Goal: Task Accomplishment & Management: Complete application form

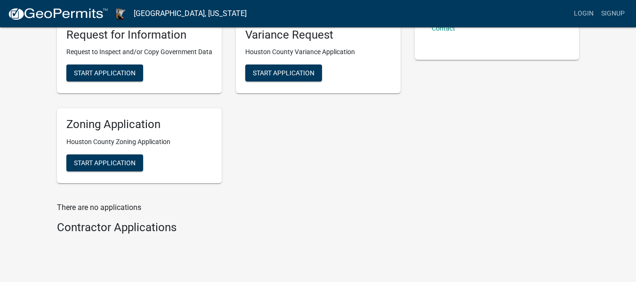
scroll to position [163, 0]
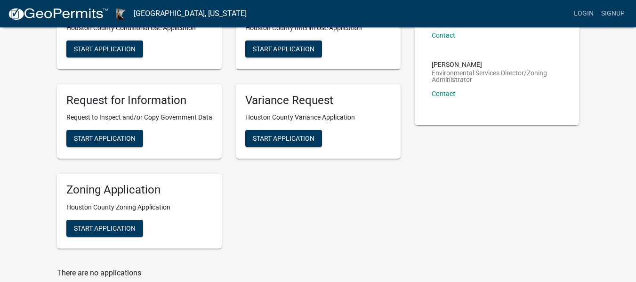
scroll to position [99, 0]
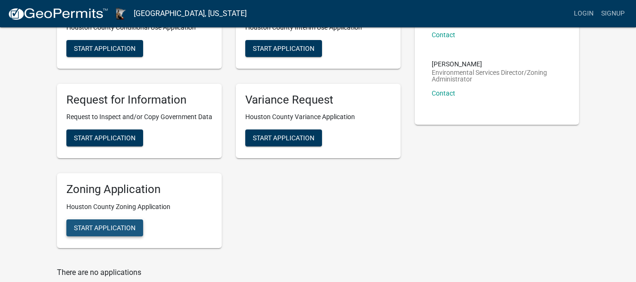
click at [95, 227] on span "Start Application" at bounding box center [105, 228] width 62 height 8
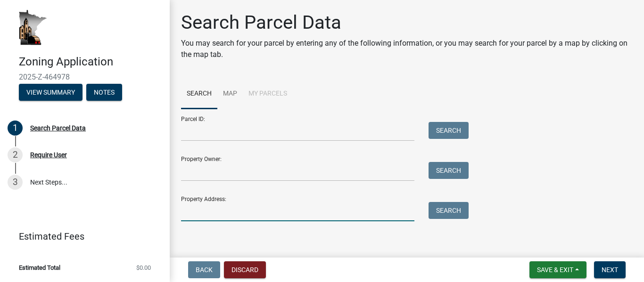
click at [189, 214] on input "Property Address:" at bounding box center [297, 211] width 233 height 19
type input "13269 county 24"
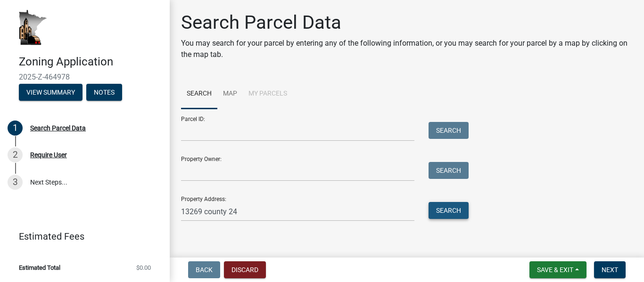
click at [448, 213] on button "Search" at bounding box center [448, 210] width 40 height 17
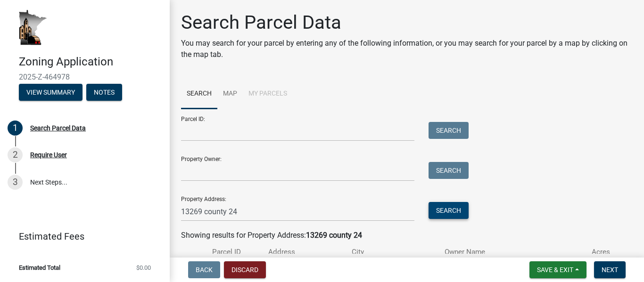
scroll to position [69, 0]
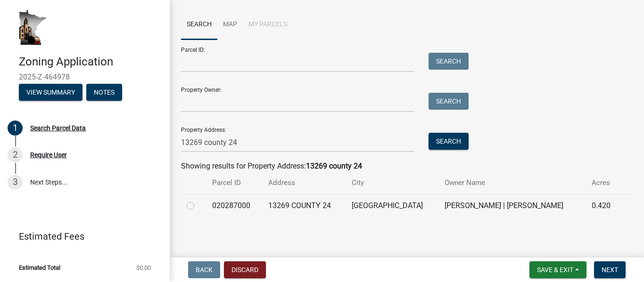
click at [198, 200] on label at bounding box center [198, 200] width 0 height 0
click at [198, 206] on input "radio" at bounding box center [201, 203] width 6 height 6
radio input "true"
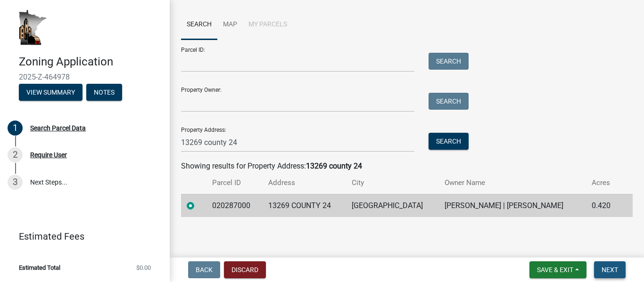
click at [602, 268] on span "Next" at bounding box center [609, 270] width 16 height 8
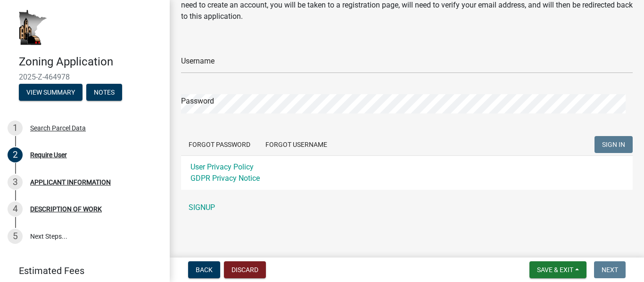
scroll to position [0, 0]
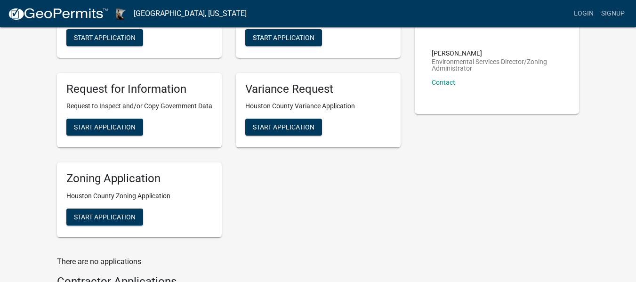
scroll to position [111, 0]
